Goal: Information Seeking & Learning: Learn about a topic

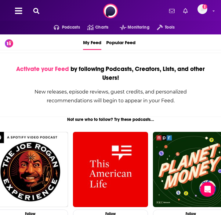
click at [42, 13] on div "Podcasts Charts Monitoring Tools For Business For Podcasters More Add a profile…" at bounding box center [110, 11] width 221 height 22
click at [37, 13] on icon at bounding box center [36, 11] width 6 height 6
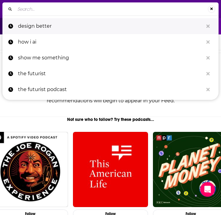
click at [42, 26] on p "design better" at bounding box center [110, 26] width 185 height 16
type input "design better"
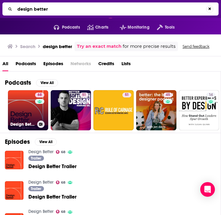
click at [25, 104] on link "68 Design Better" at bounding box center [28, 110] width 40 height 40
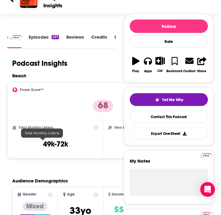
scroll to position [74, 0]
